Goal: Transaction & Acquisition: Purchase product/service

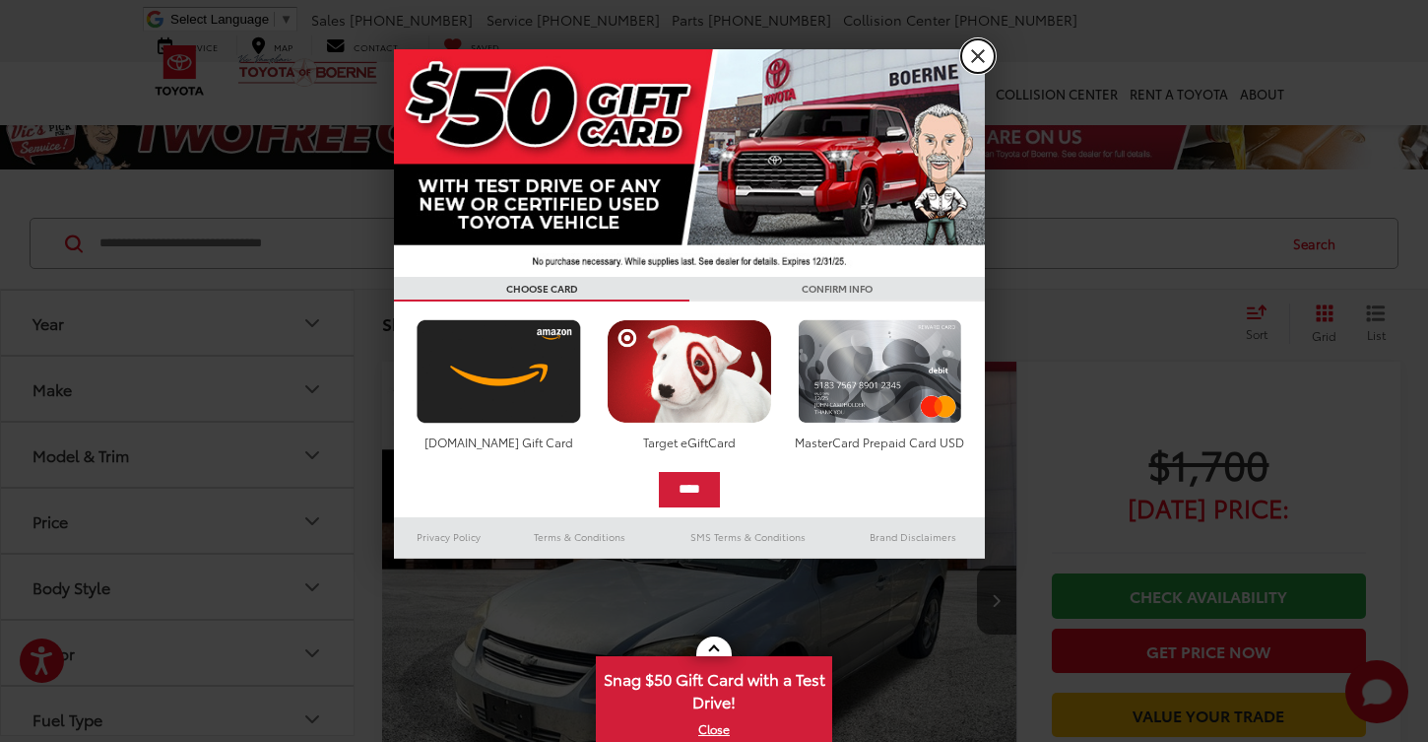
click at [981, 55] on link "X" at bounding box center [977, 55] width 33 height 33
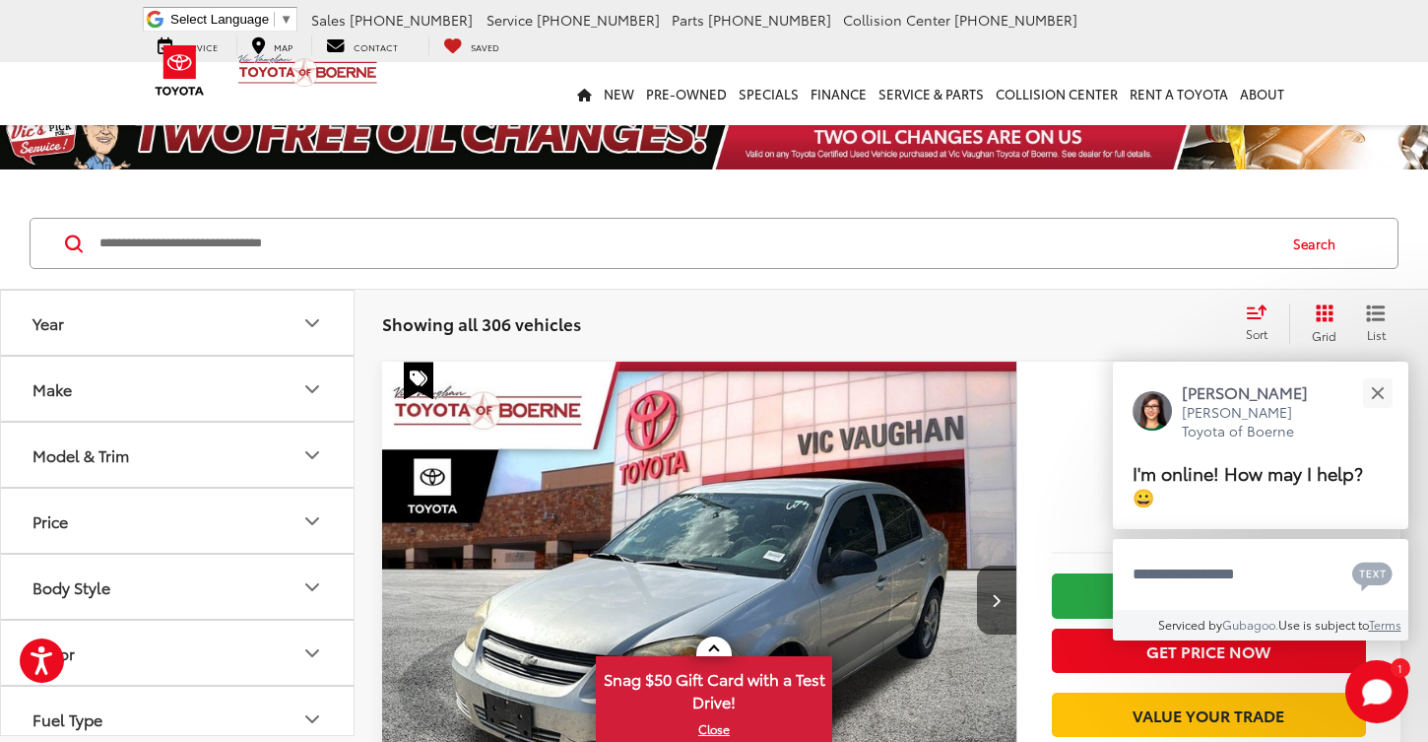
click at [302, 416] on button "Make" at bounding box center [178, 389] width 355 height 64
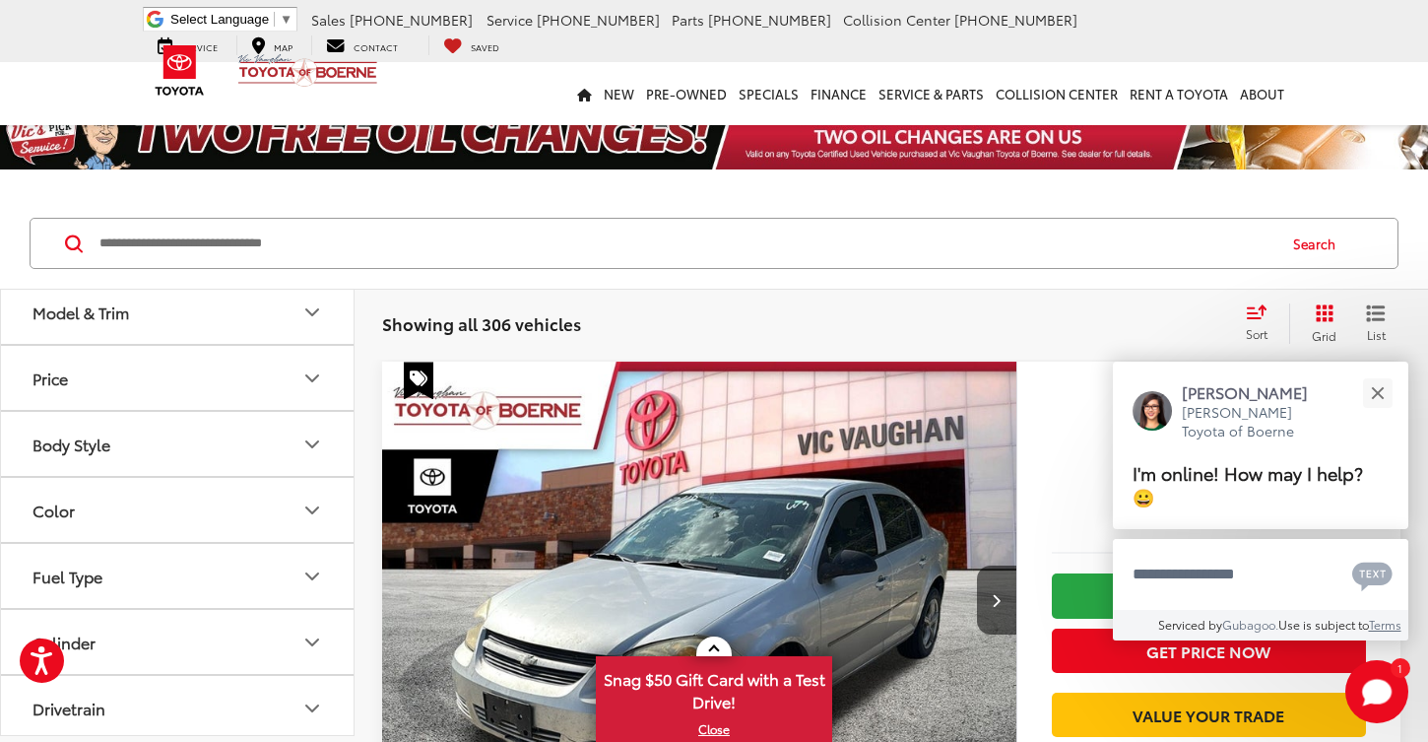
scroll to position [621, 0]
click at [177, 204] on img at bounding box center [177, 204] width 0 height 0
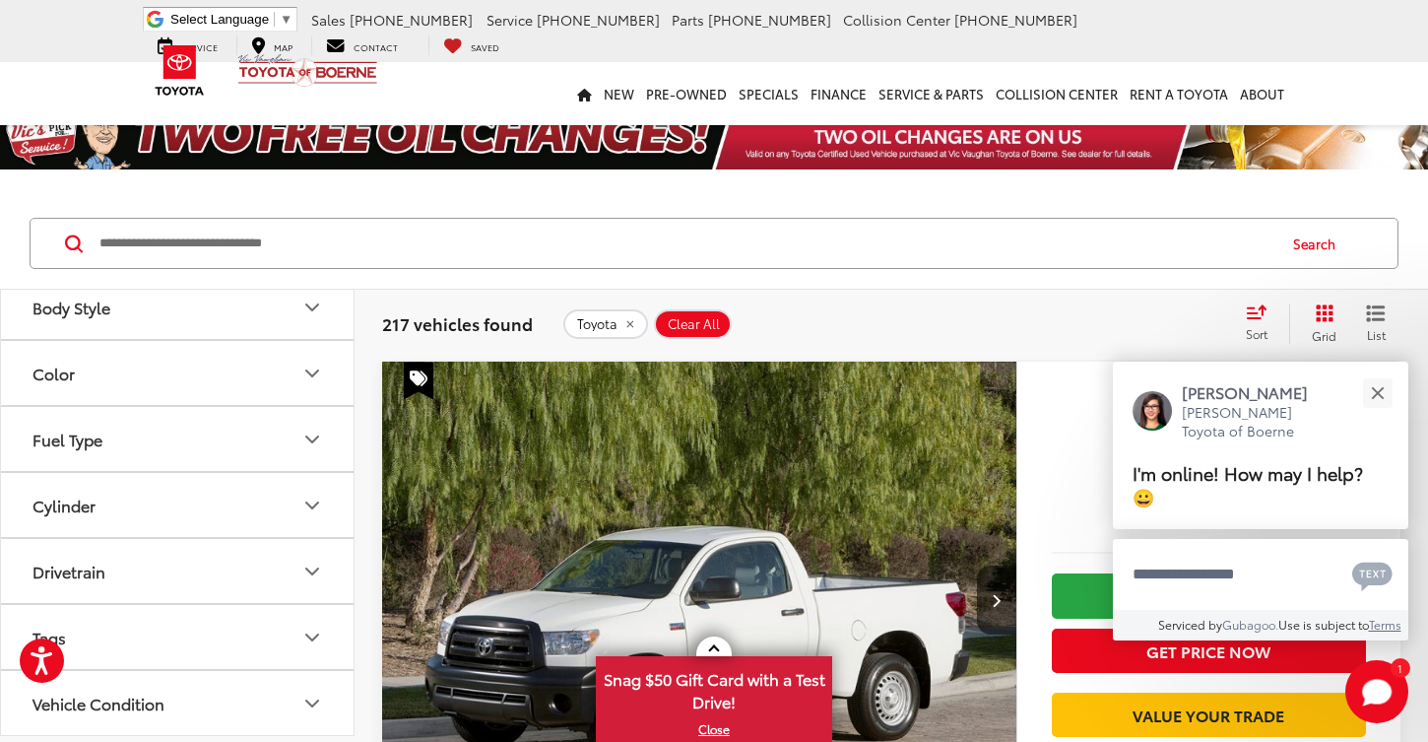
scroll to position [818, 0]
click at [310, 118] on icon "Model & Trim" at bounding box center [312, 107] width 24 height 24
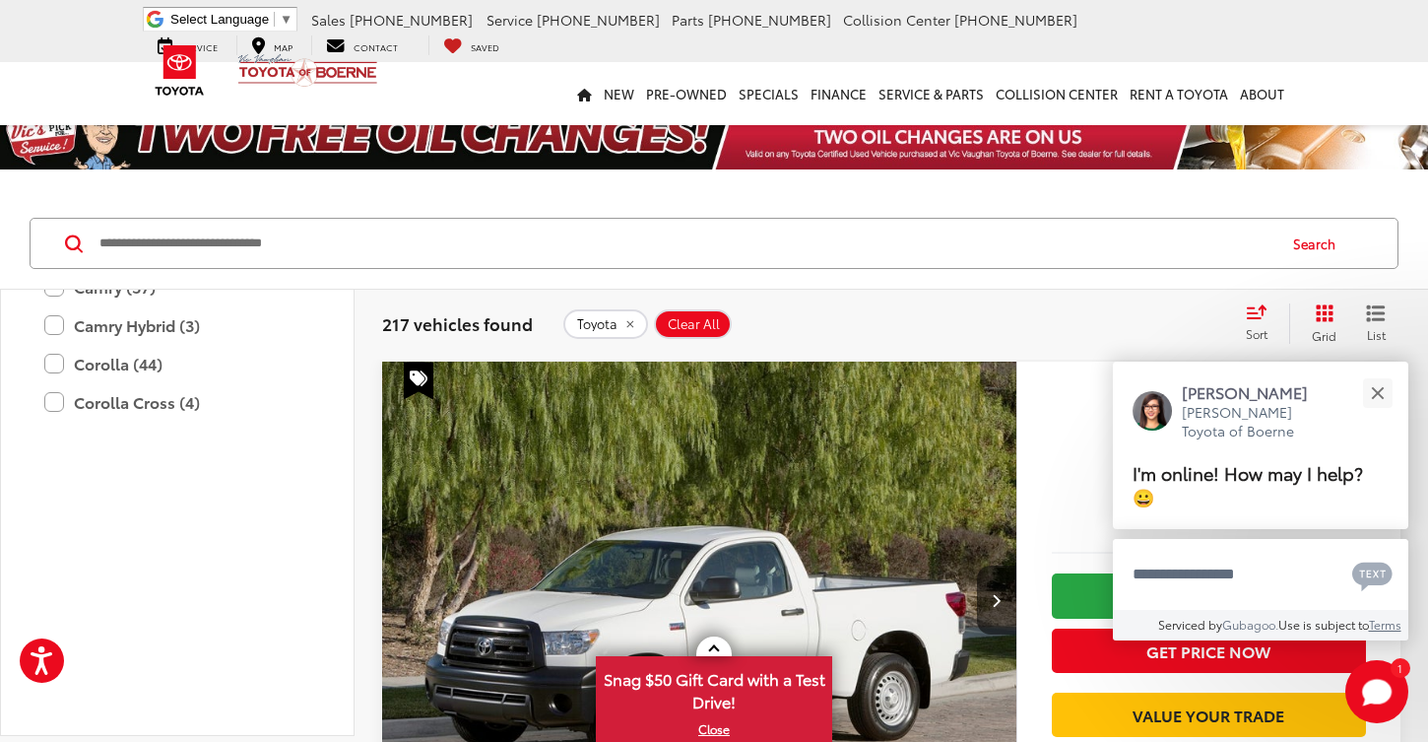
scroll to position [858, 0]
click at [164, 149] on label "4Runner (22)" at bounding box center [177, 131] width 266 height 34
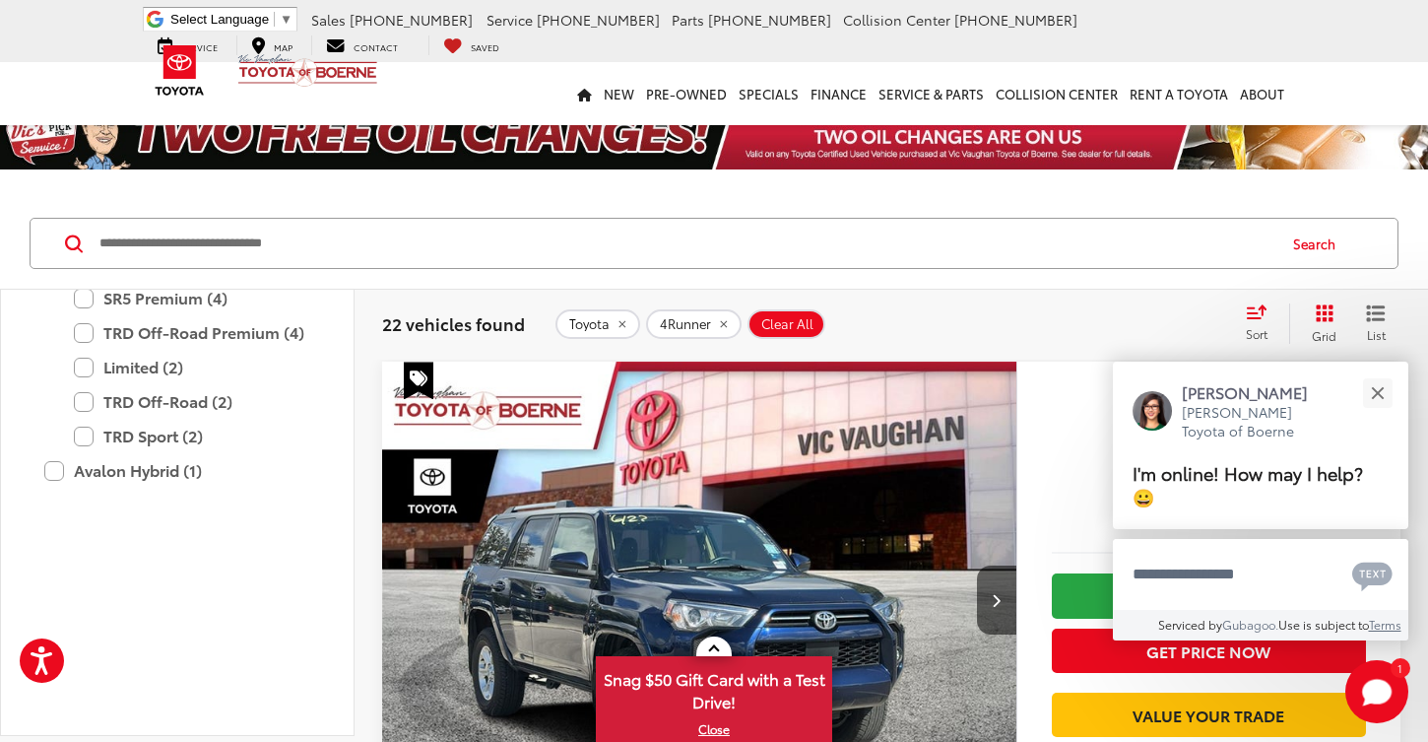
click at [315, 124] on icon "Model & Trim" at bounding box center [312, 112] width 24 height 24
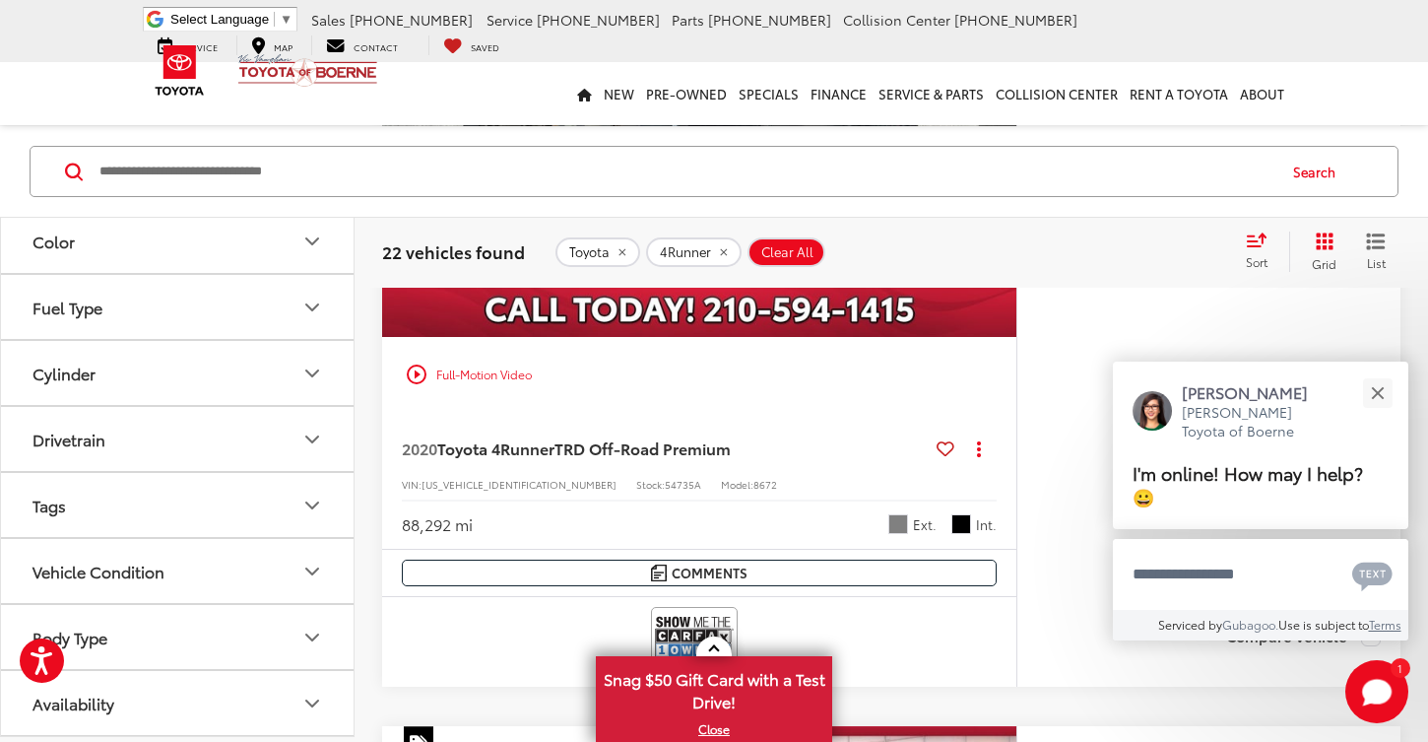
scroll to position [1013, 0]
click at [327, 405] on button "Cylinder" at bounding box center [178, 373] width 355 height 64
click at [50, 322] on label "6 (21)" at bounding box center [57, 306] width 64 height 33
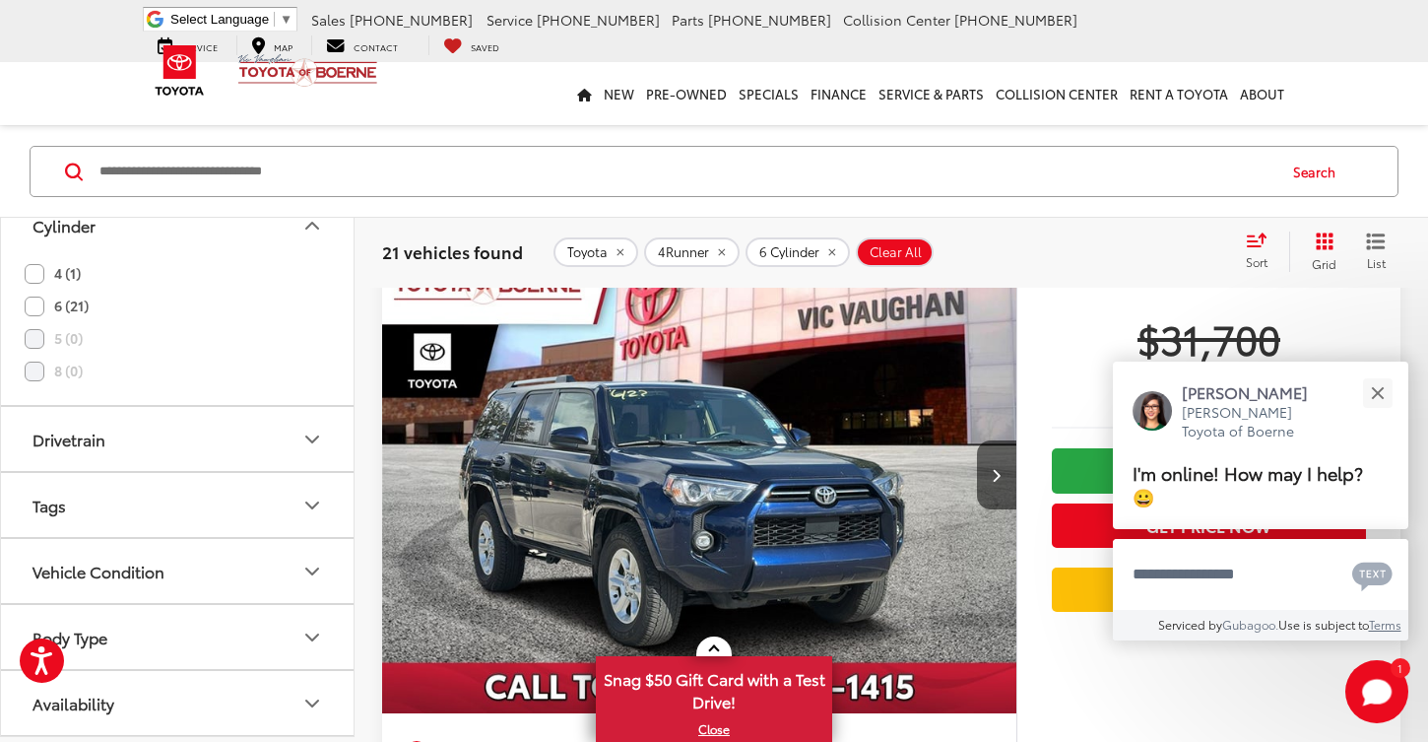
scroll to position [125, 0]
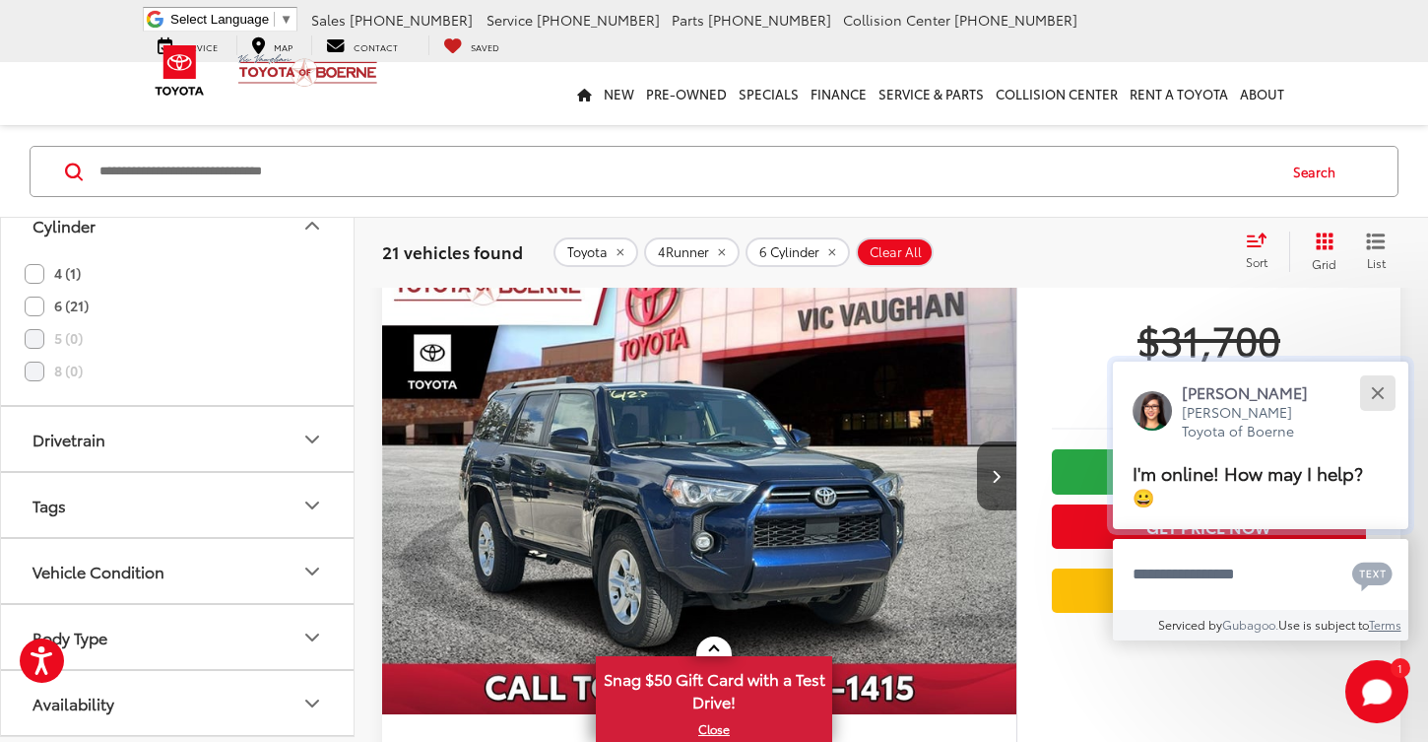
click at [1370, 411] on button "Close" at bounding box center [1378, 392] width 42 height 42
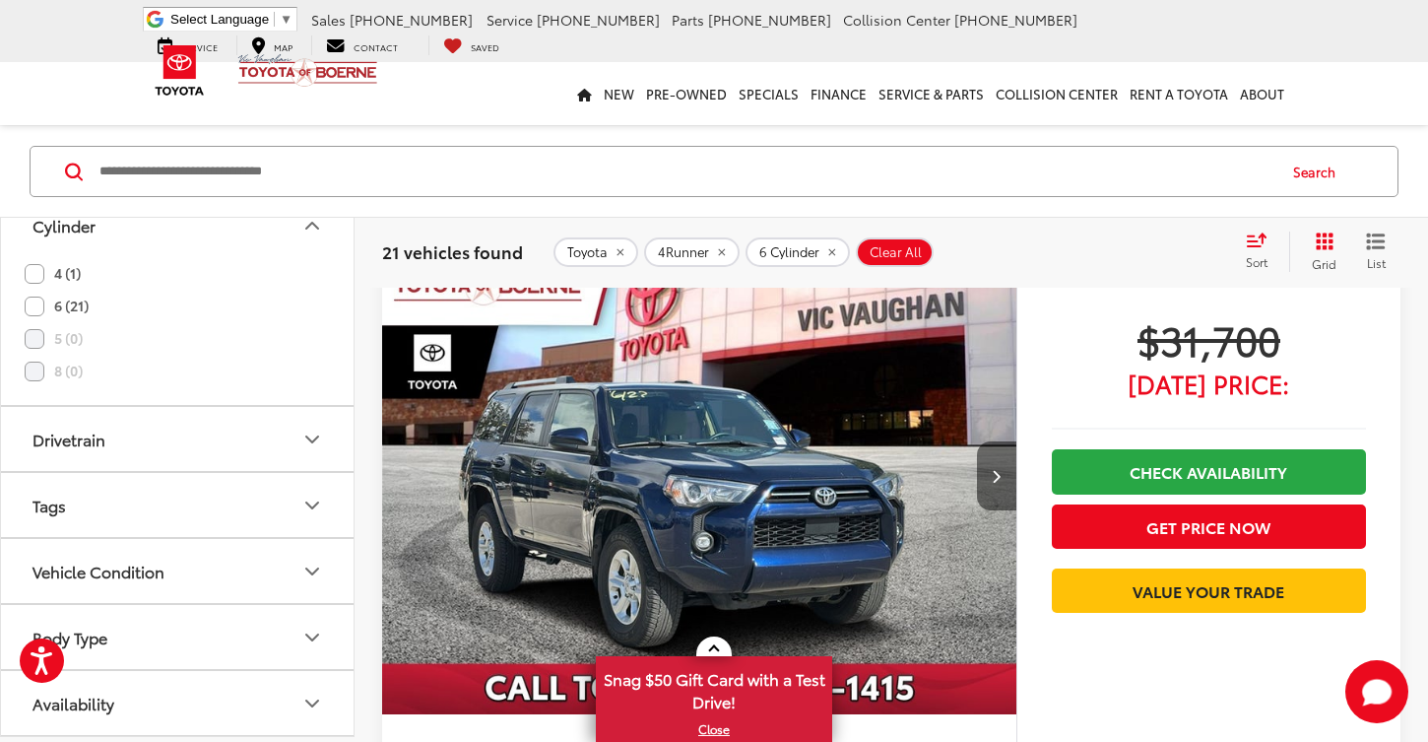
click at [996, 470] on icon "Next image" at bounding box center [996, 476] width 9 height 14
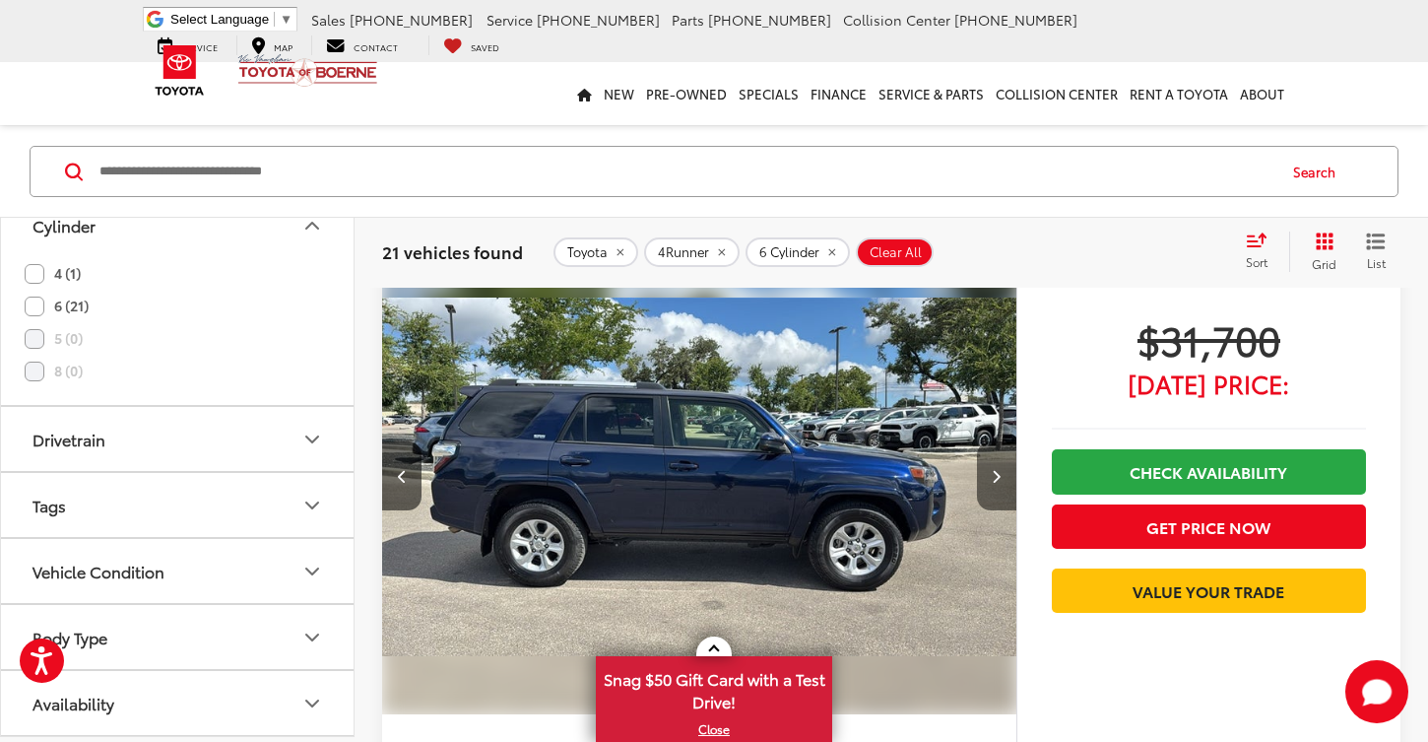
click at [996, 470] on icon "Next image" at bounding box center [996, 476] width 9 height 14
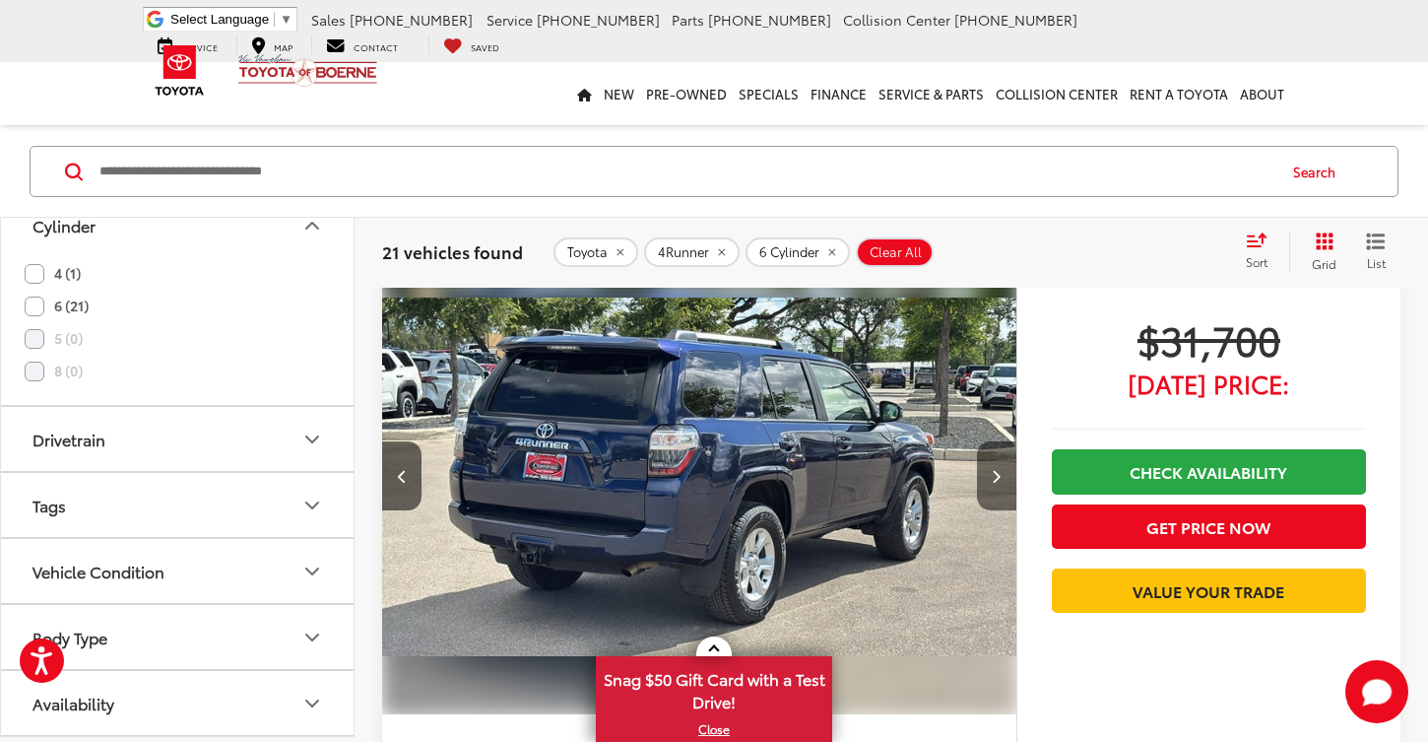
click at [996, 470] on icon "Next image" at bounding box center [996, 476] width 9 height 14
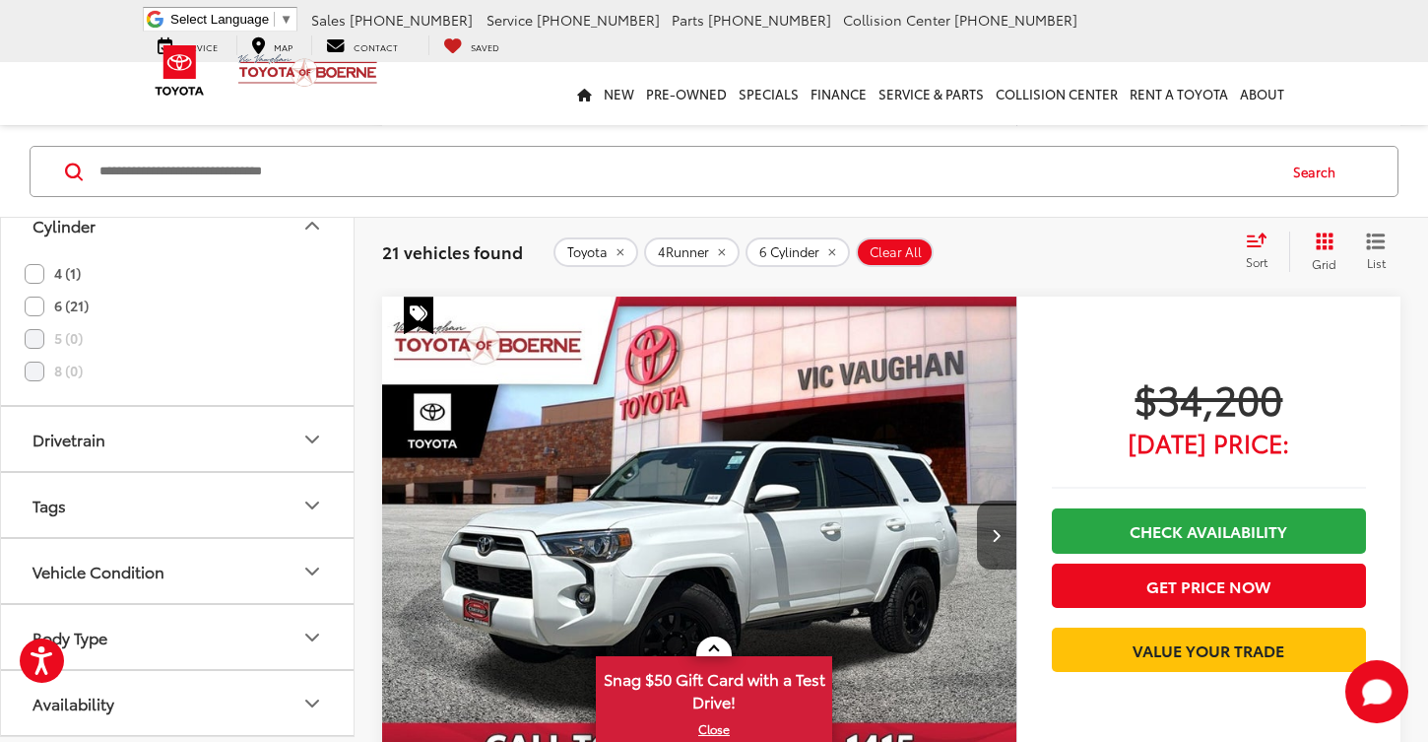
scroll to position [1812, 0]
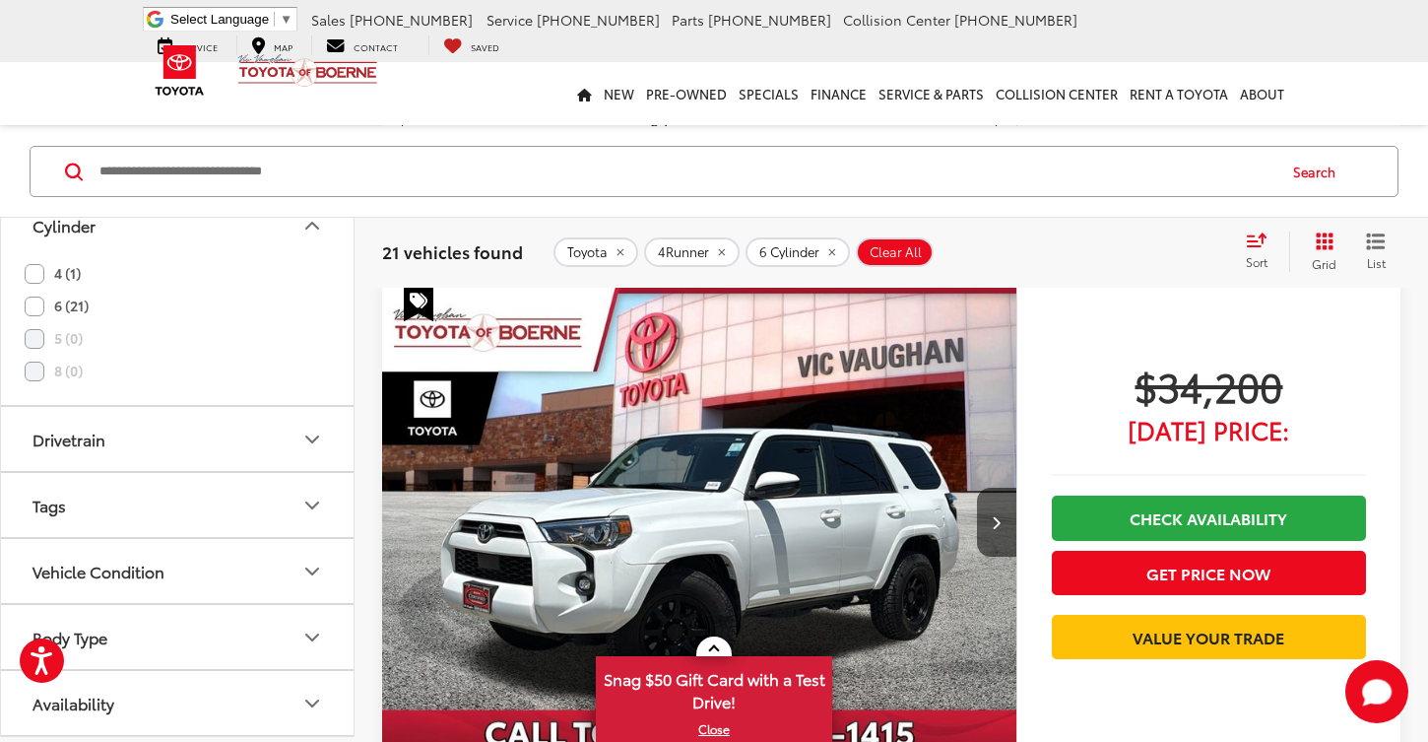
click at [1182, 386] on span "$34,200" at bounding box center [1209, 385] width 314 height 49
click at [1182, 420] on span "[DATE] Price:" at bounding box center [1209, 430] width 314 height 20
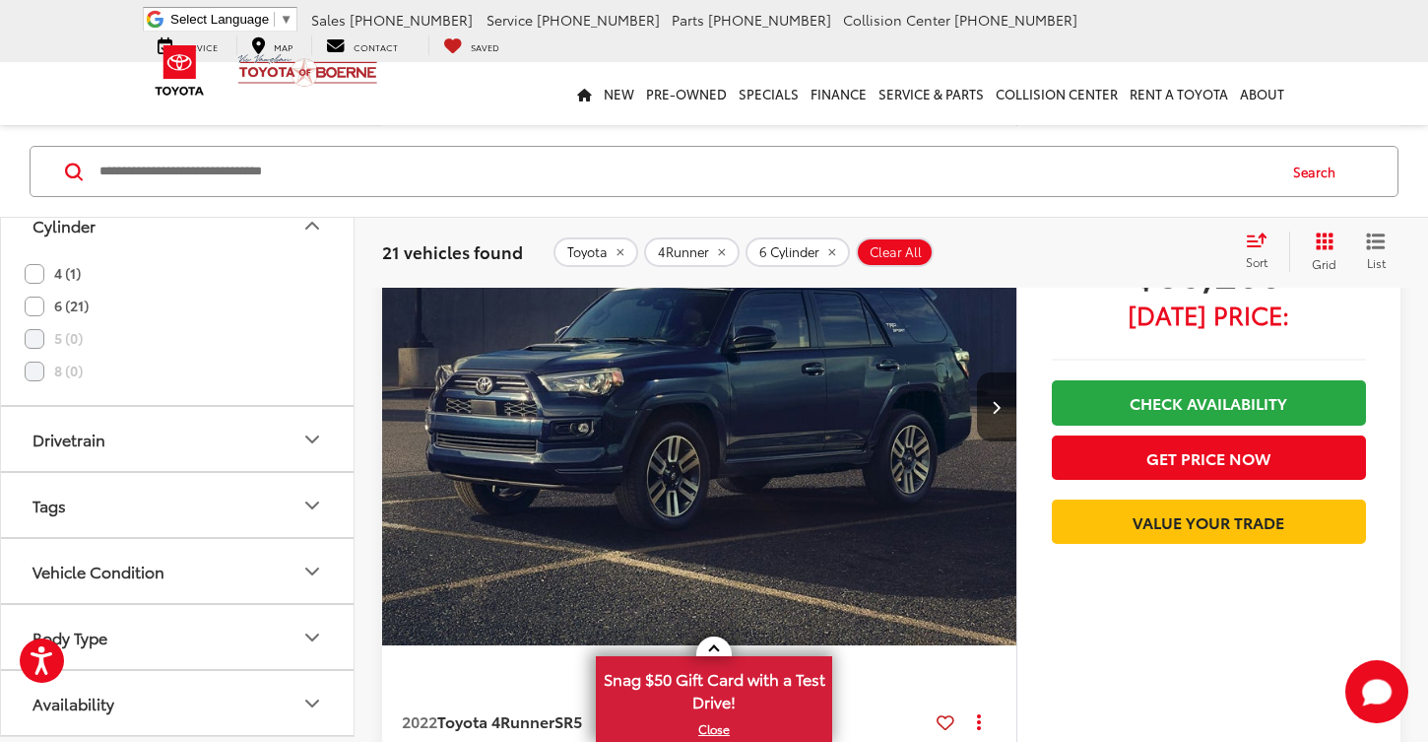
scroll to position [3644, 0]
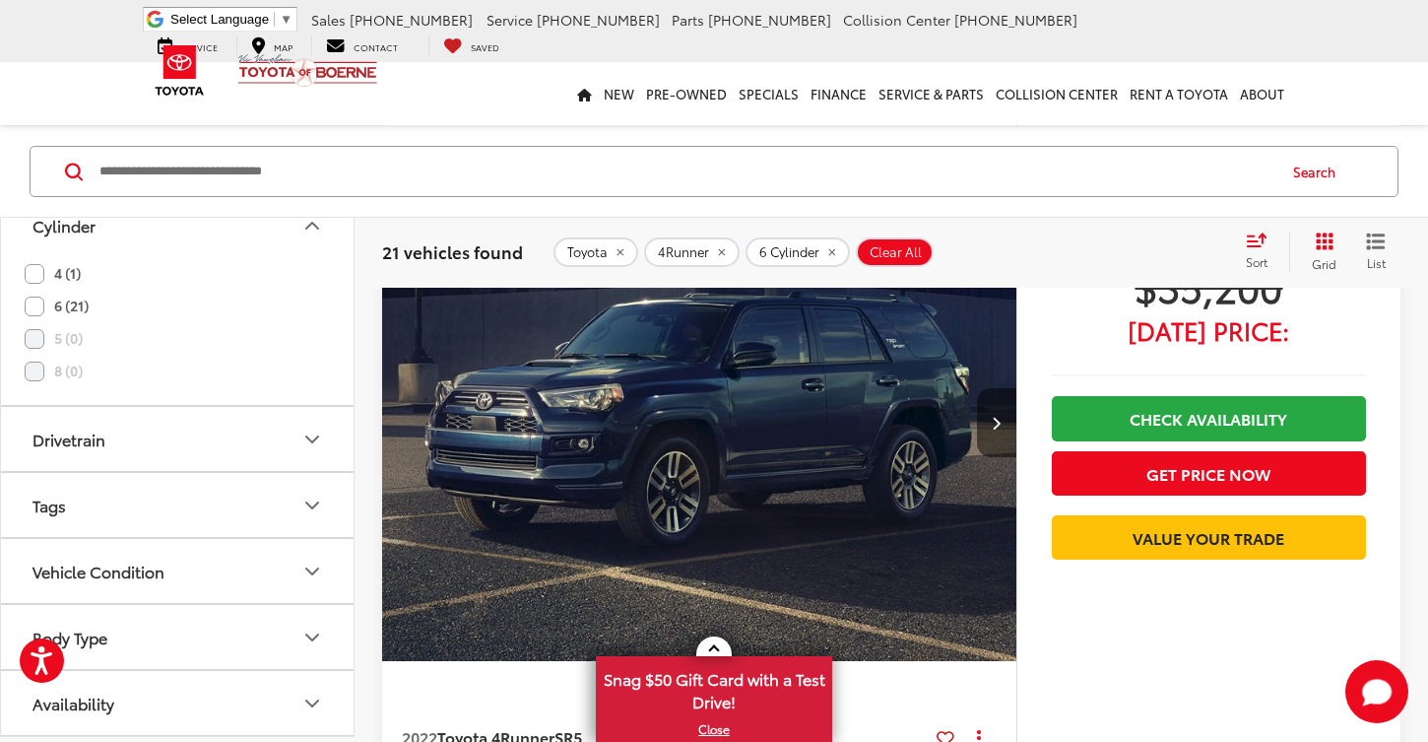
click at [986, 420] on button "Next image" at bounding box center [996, 422] width 39 height 69
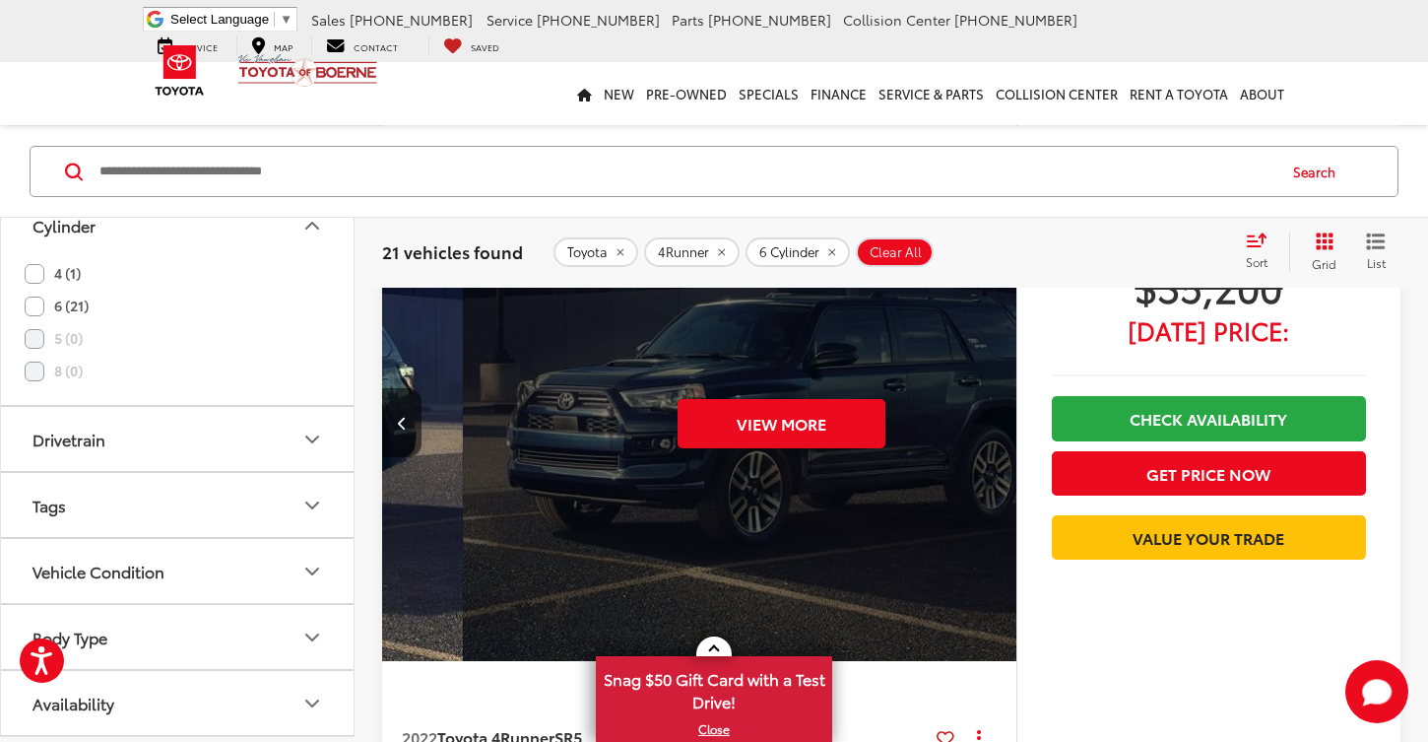
scroll to position [0, 1275]
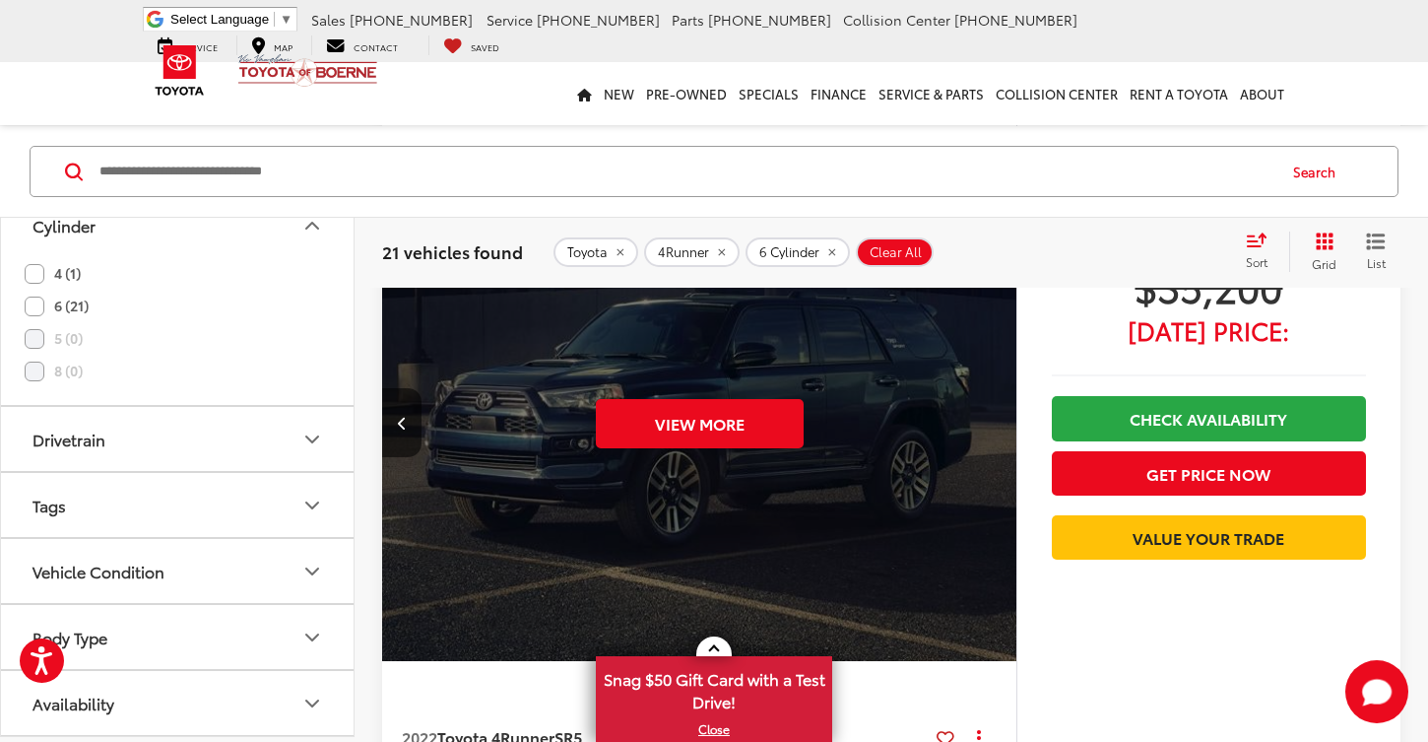
click at [986, 420] on div "View More" at bounding box center [699, 423] width 637 height 478
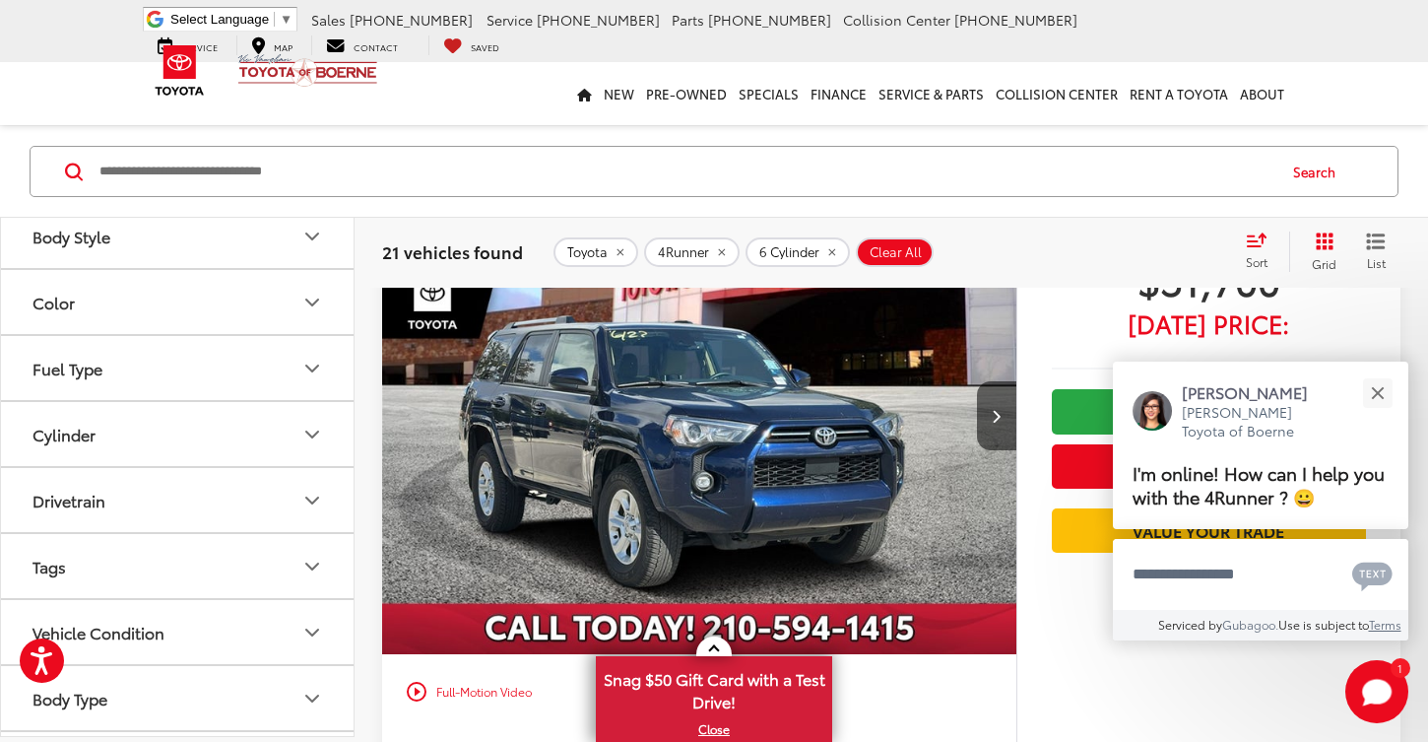
scroll to position [314, 0]
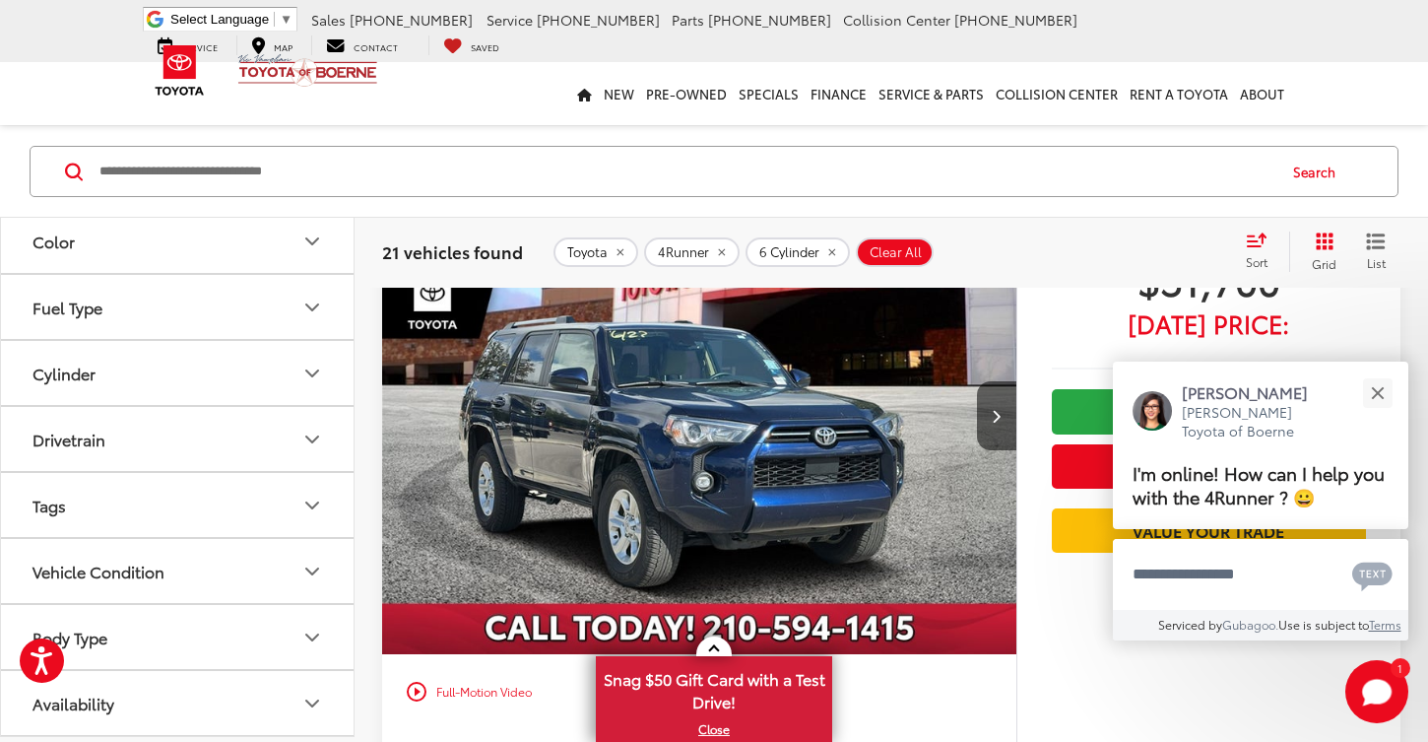
click at [319, 439] on icon "Drivetrain" at bounding box center [312, 440] width 24 height 24
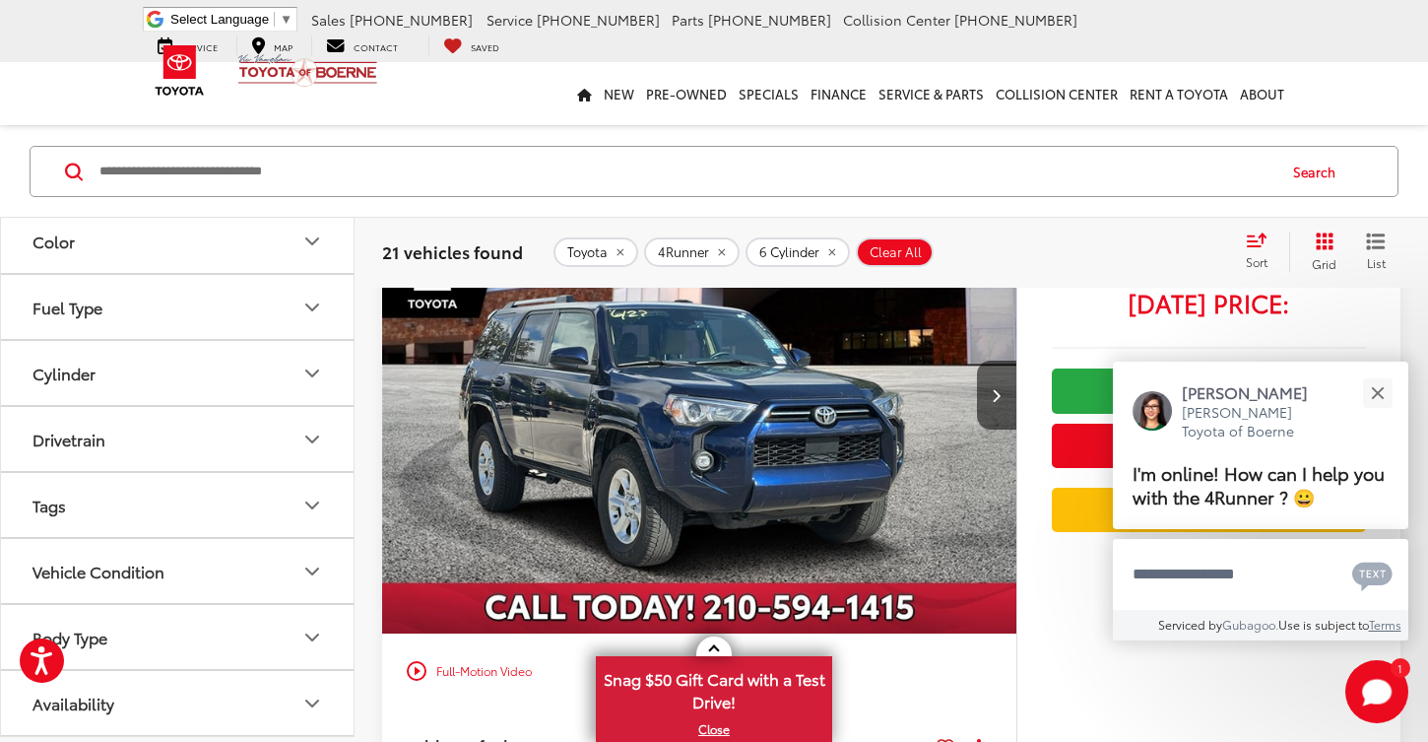
click at [326, 722] on button "Availability" at bounding box center [178, 703] width 355 height 64
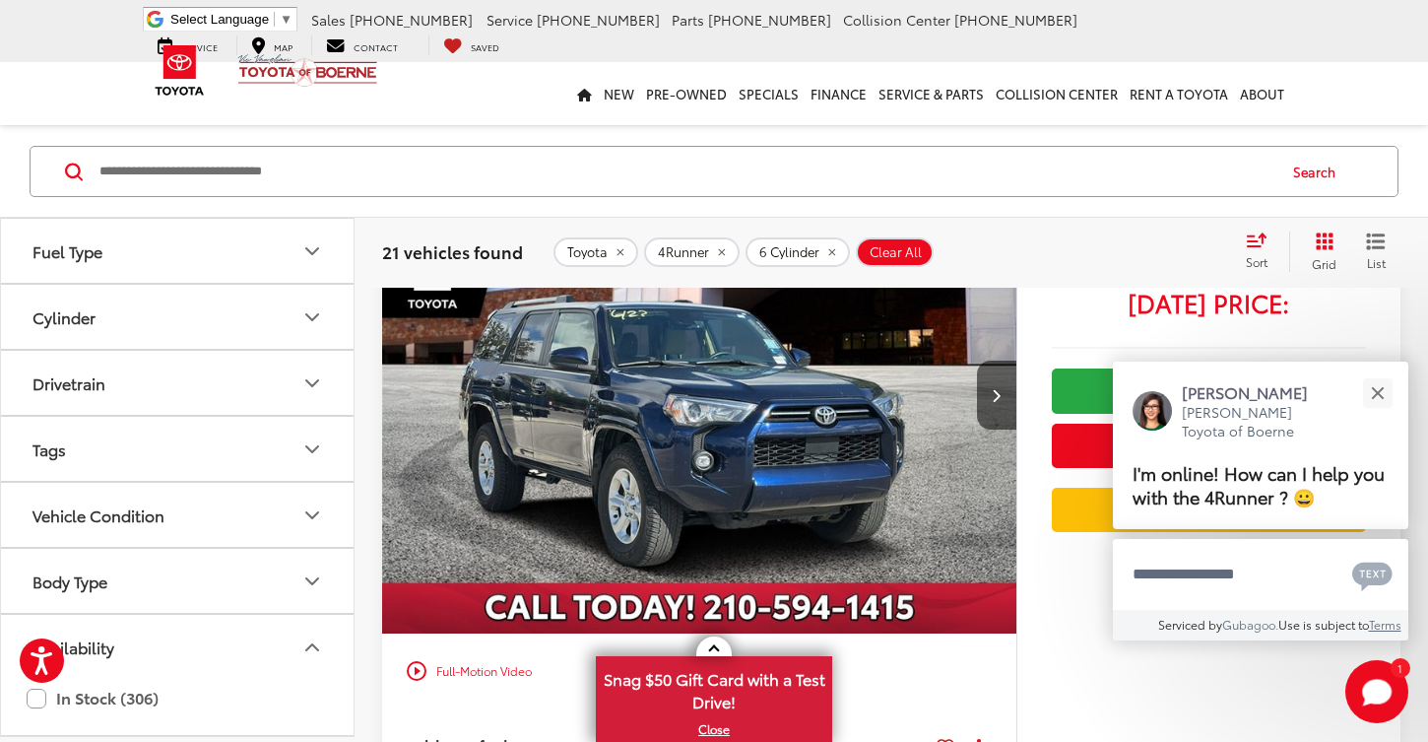
click at [319, 651] on icon "Availability" at bounding box center [312, 647] width 24 height 24
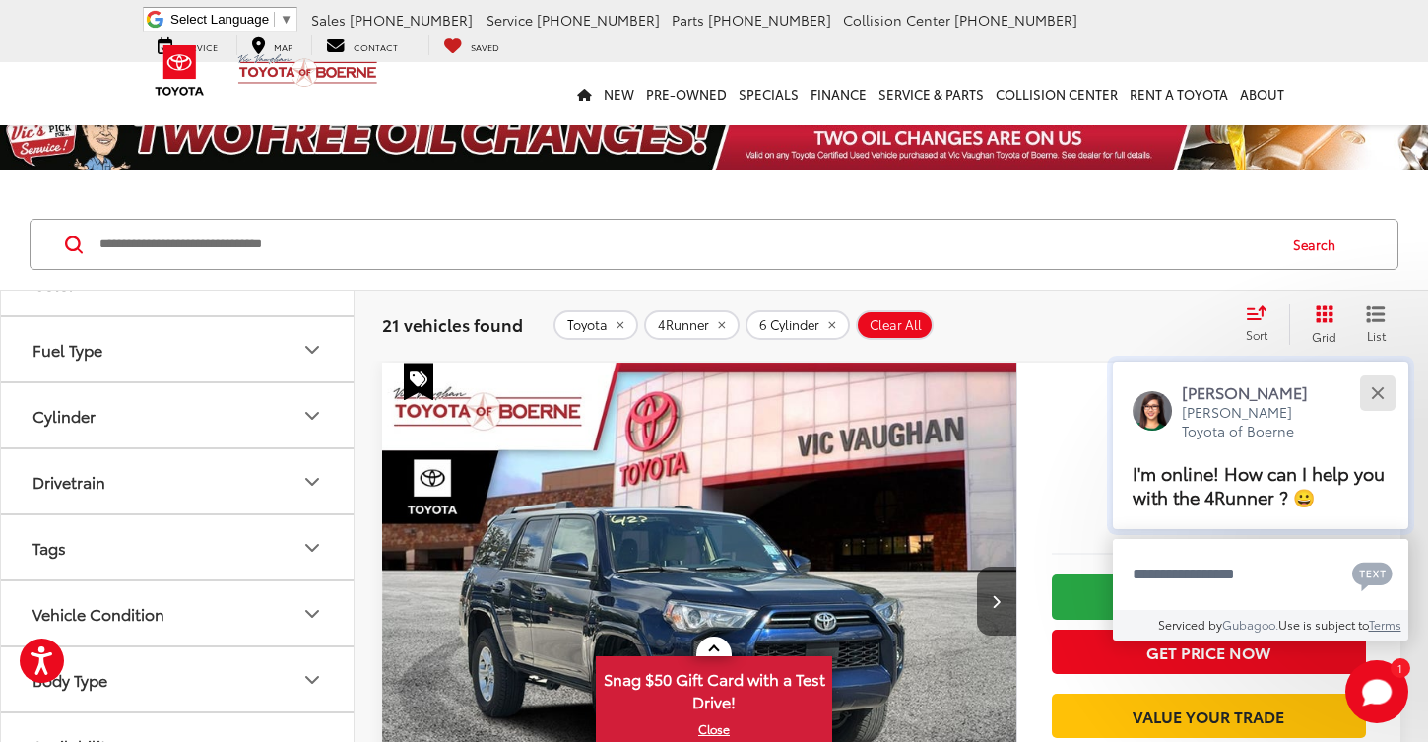
click at [1388, 386] on button "Close" at bounding box center [1378, 392] width 42 height 42
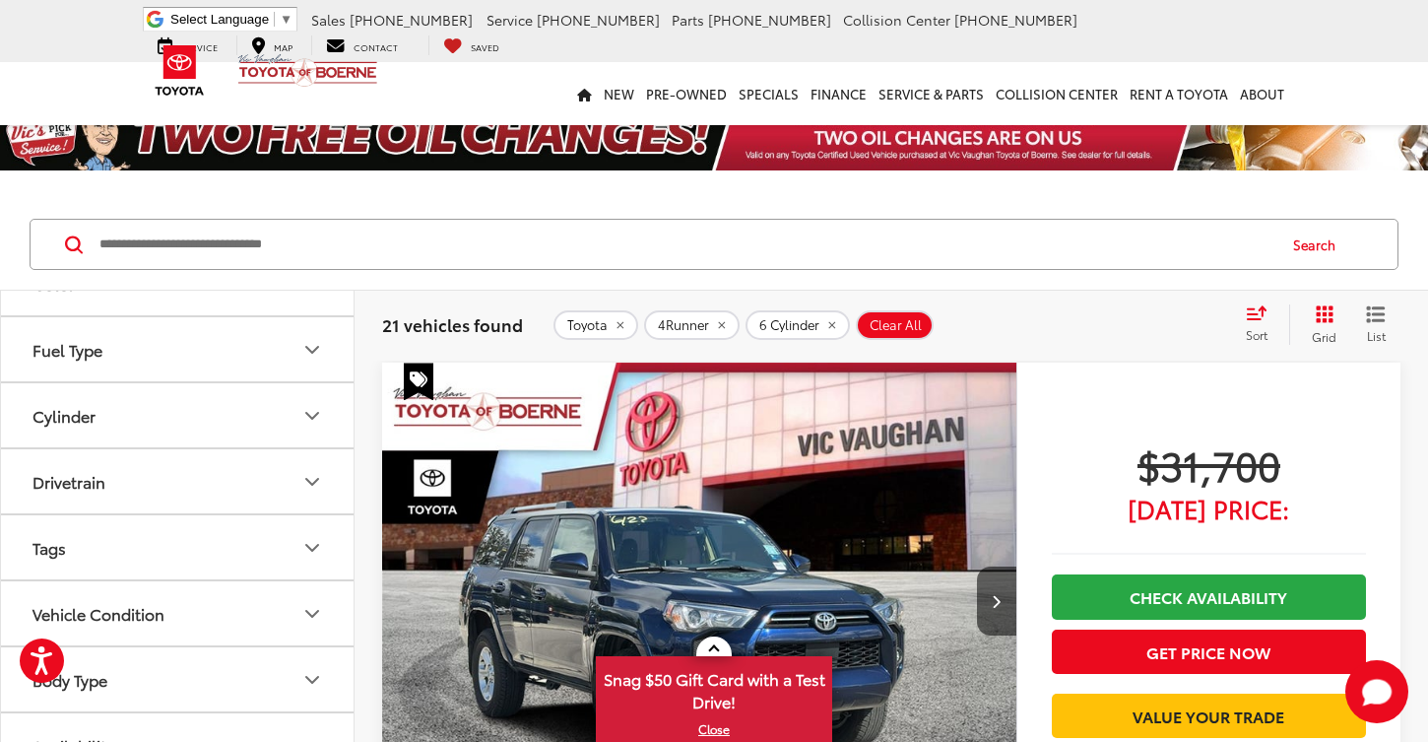
click at [1364, 326] on button "List" at bounding box center [1376, 323] width 49 height 39
click at [1366, 322] on icon "List View" at bounding box center [1376, 314] width 20 height 18
click at [1308, 308] on button "Grid" at bounding box center [1321, 323] width 62 height 39
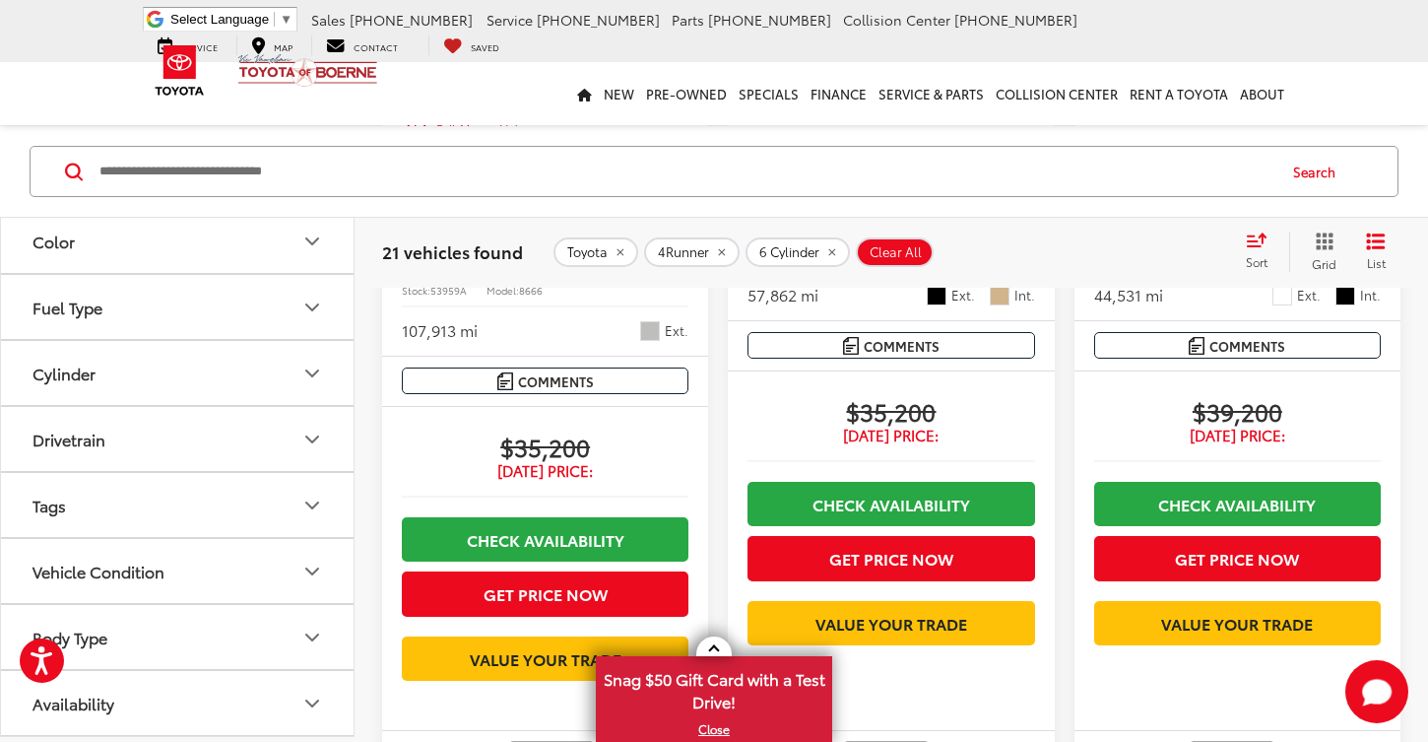
scroll to position [1547, 0]
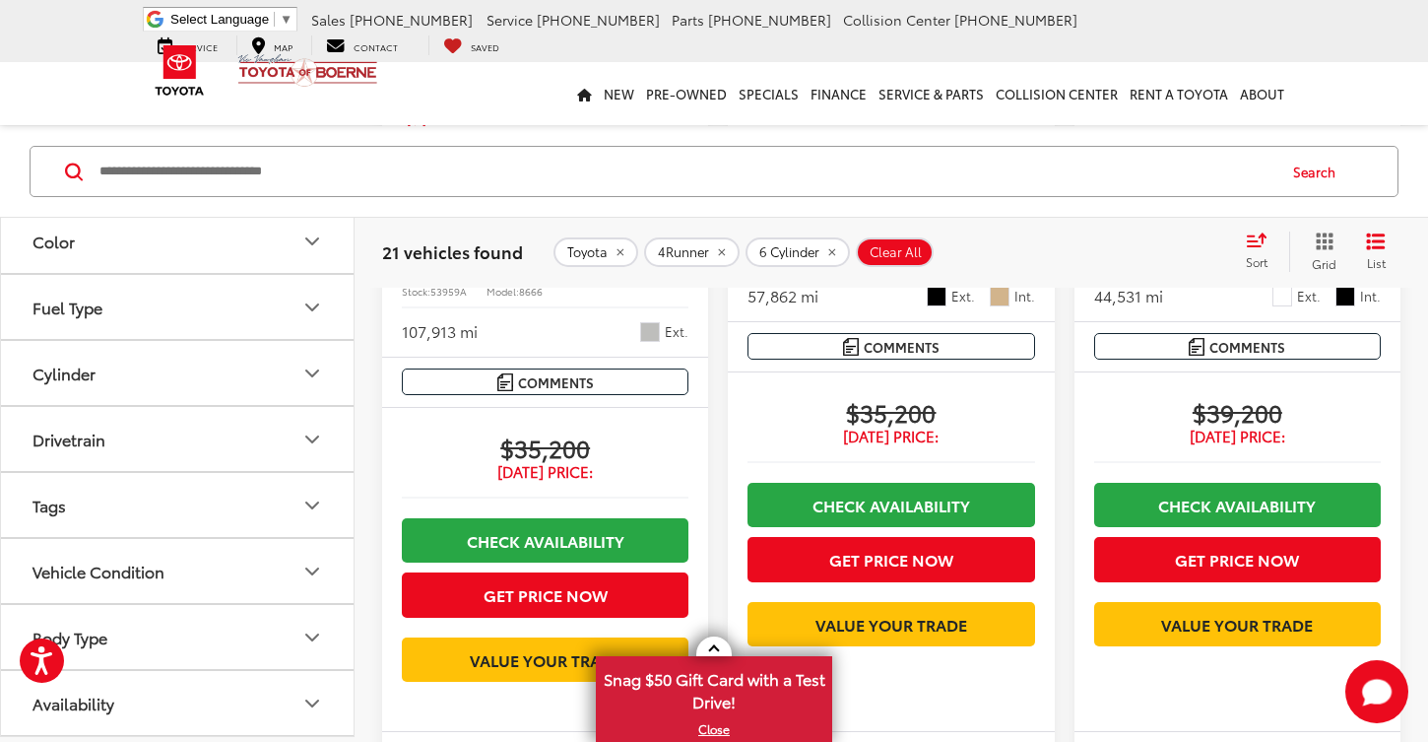
click at [1250, 245] on icon "Select sort value" at bounding box center [1257, 239] width 18 height 12
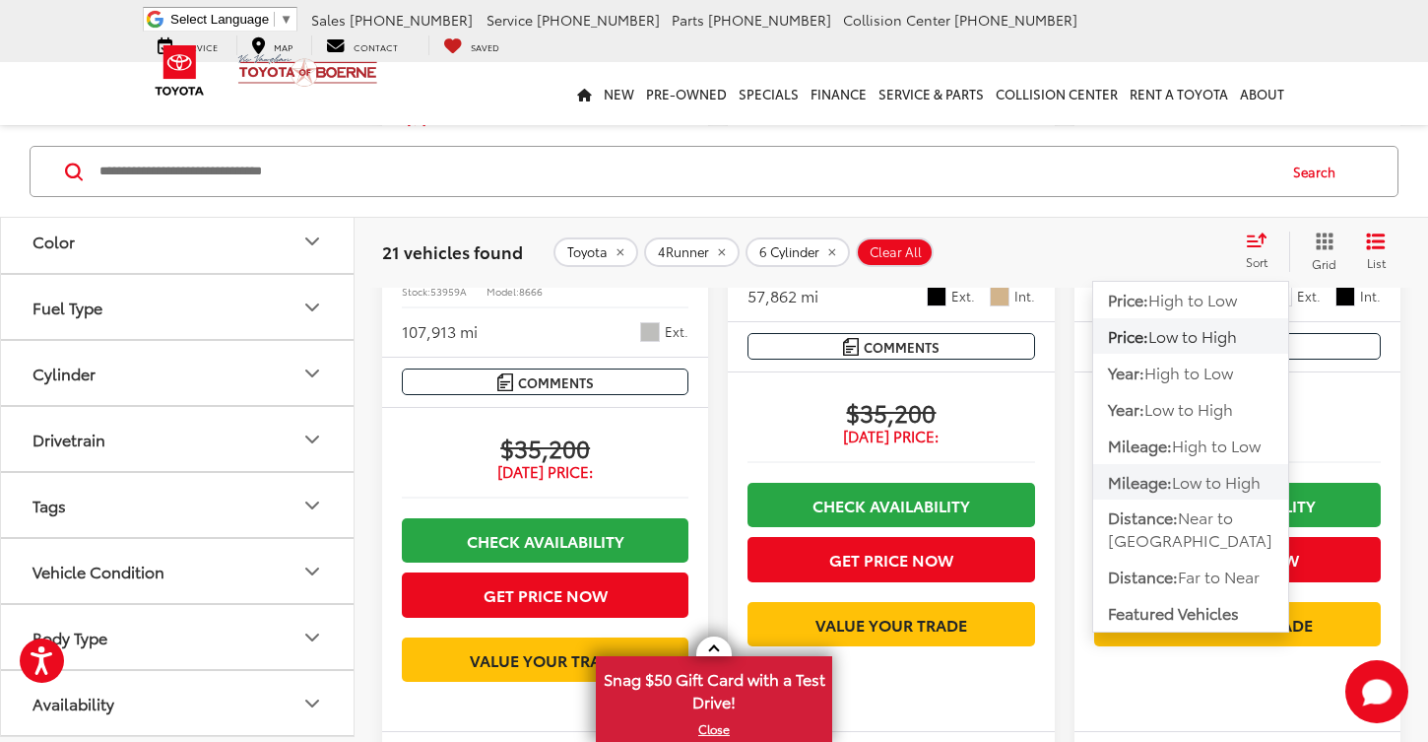
click at [1207, 477] on span "Low to High" at bounding box center [1216, 481] width 89 height 23
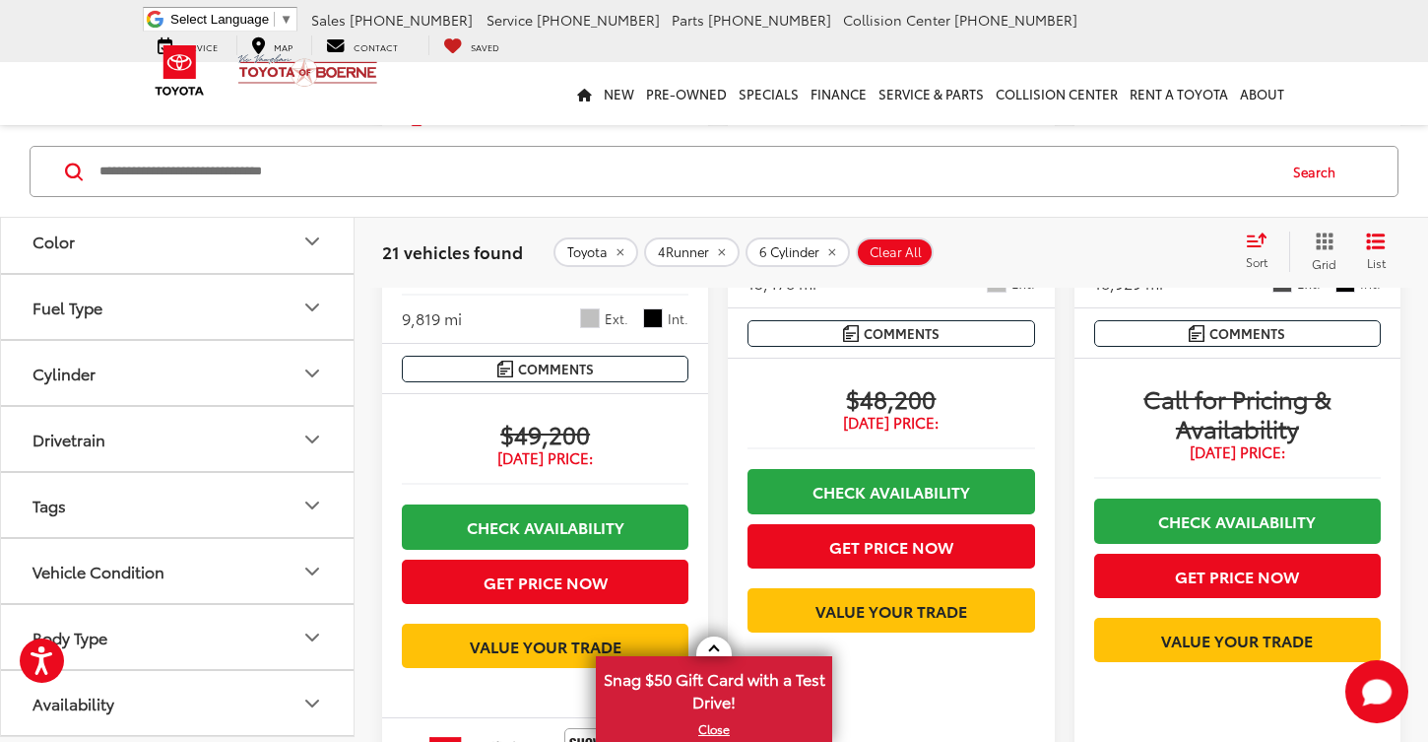
scroll to position [515, 0]
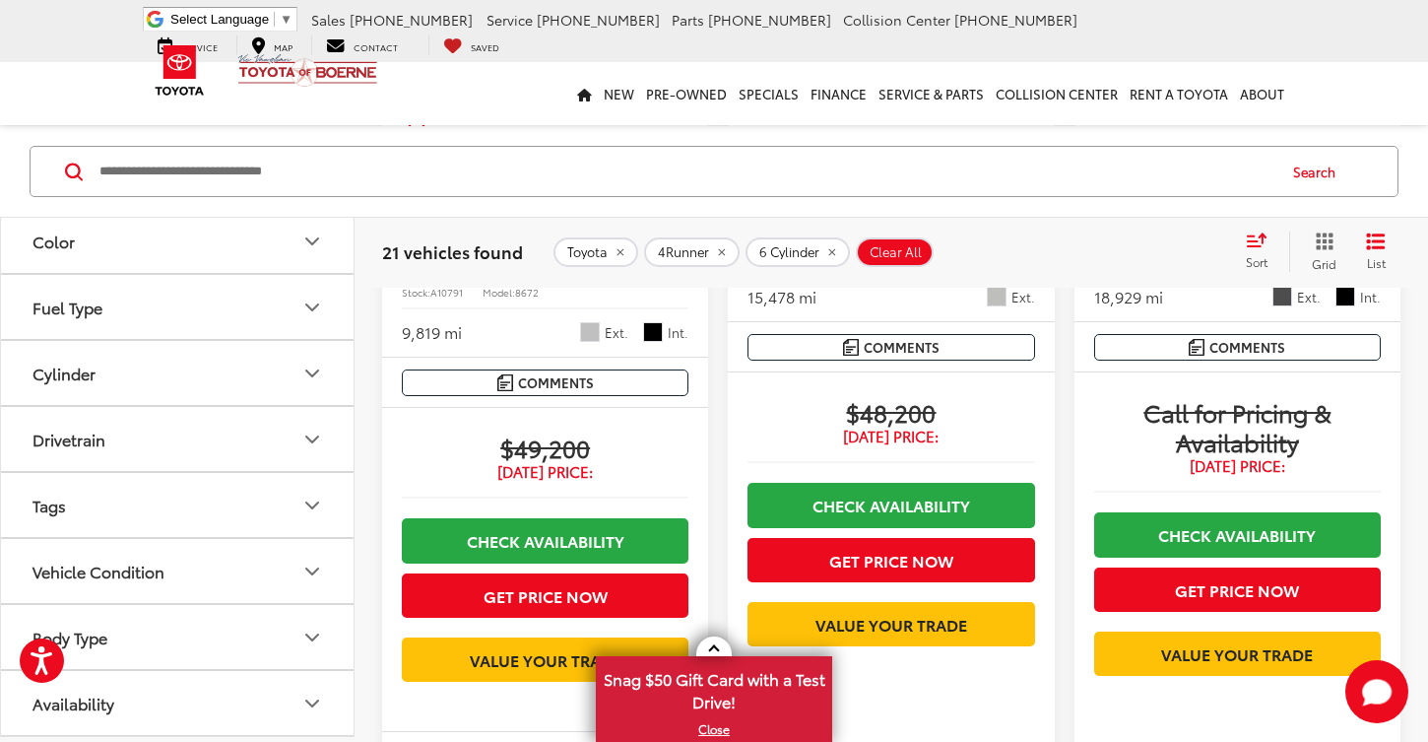
click at [867, 397] on span "$48,200" at bounding box center [891, 412] width 287 height 30
click at [867, 427] on span "[DATE] Price:" at bounding box center [891, 437] width 287 height 20
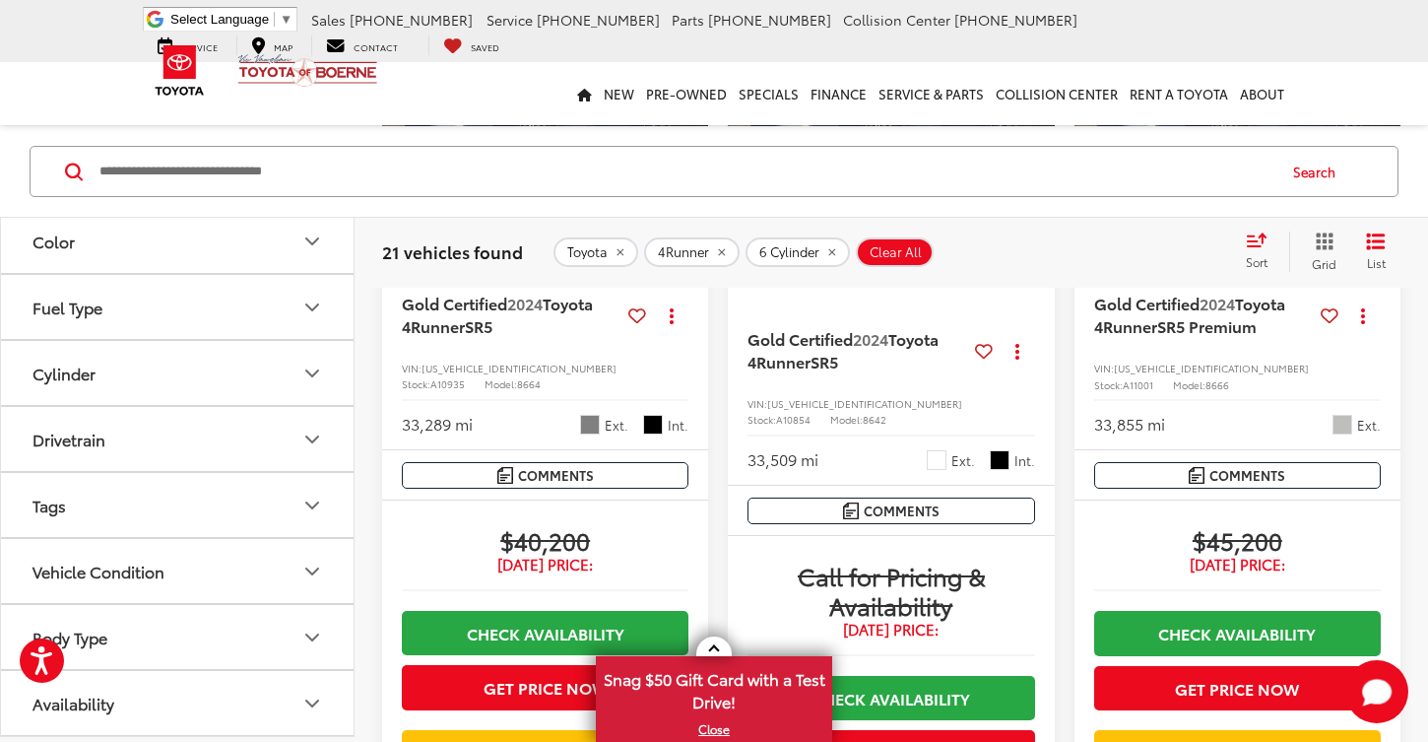
scroll to position [2522, 0]
